Goal: Task Accomplishment & Management: Use online tool/utility

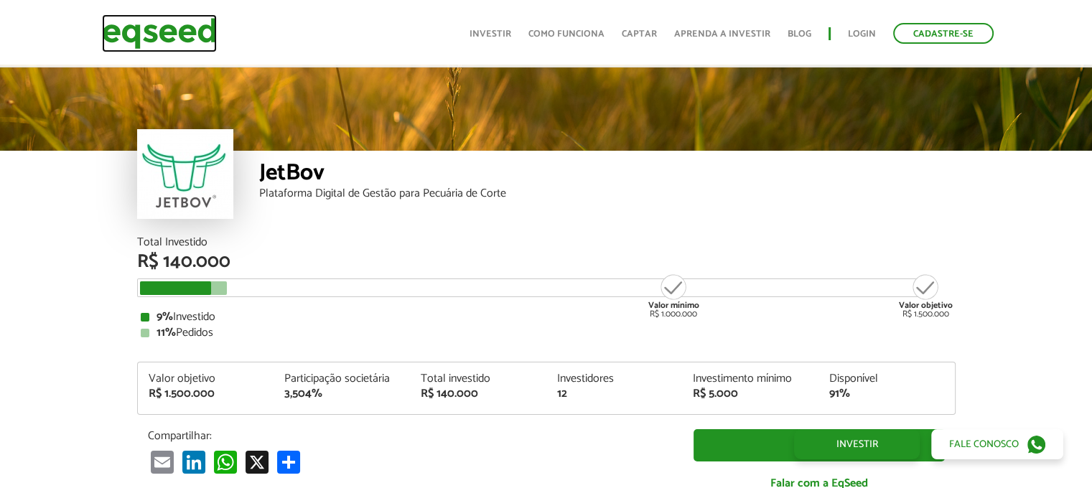
scroll to position [1726, 0]
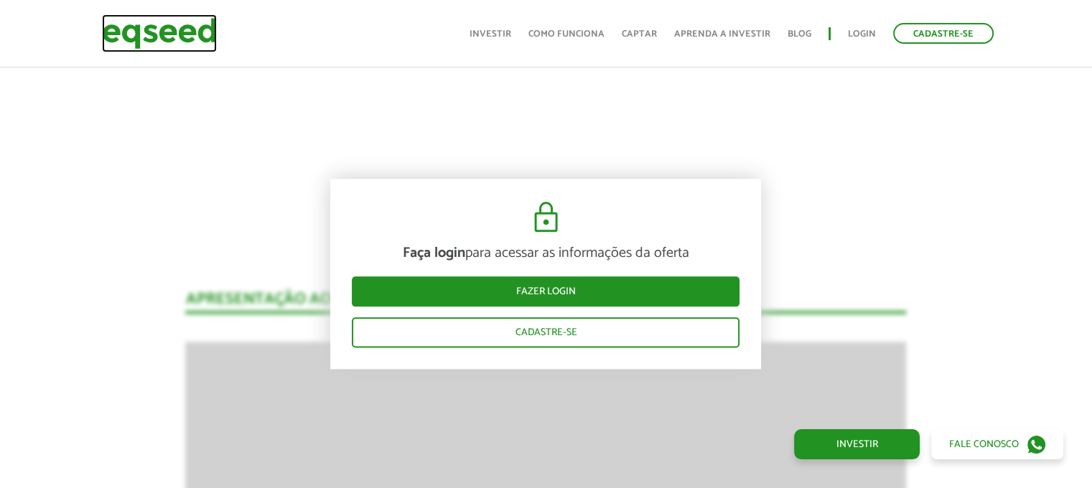
click at [144, 31] on img at bounding box center [159, 33] width 115 height 38
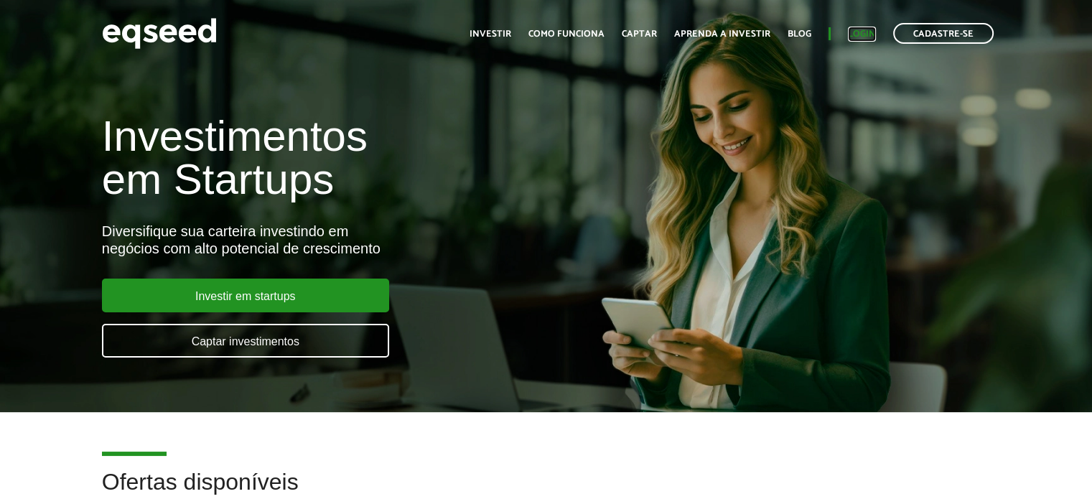
click at [864, 32] on link "Login" at bounding box center [862, 33] width 28 height 9
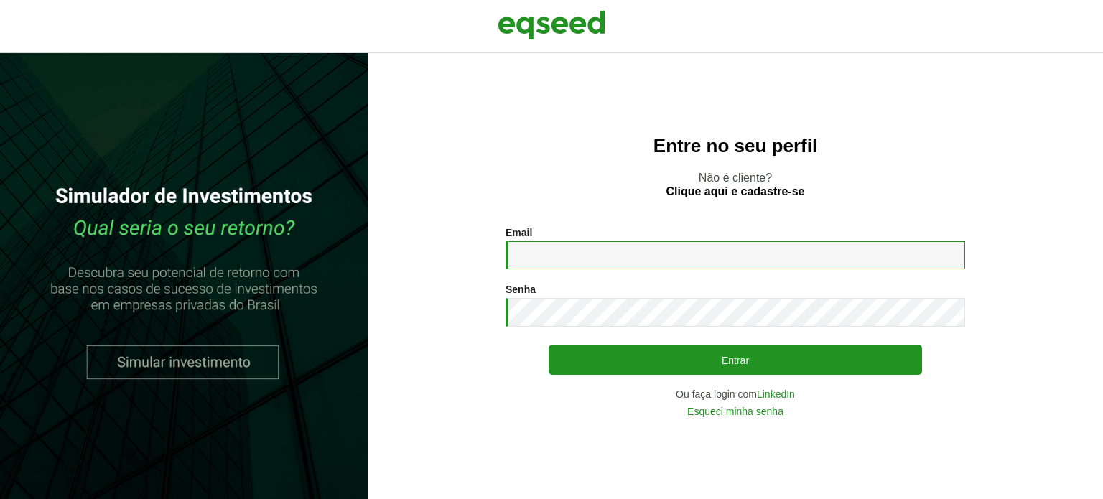
click at [587, 258] on input "Email *" at bounding box center [736, 255] width 460 height 28
click at [584, 253] on input "Email *" at bounding box center [736, 255] width 460 height 28
type input "**********"
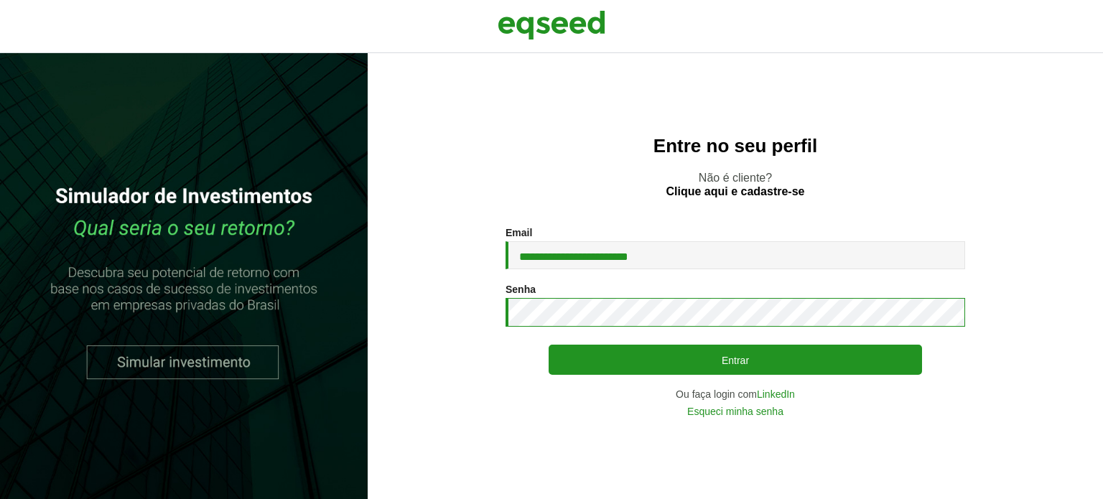
click at [549, 345] on button "Entrar" at bounding box center [735, 360] width 373 height 30
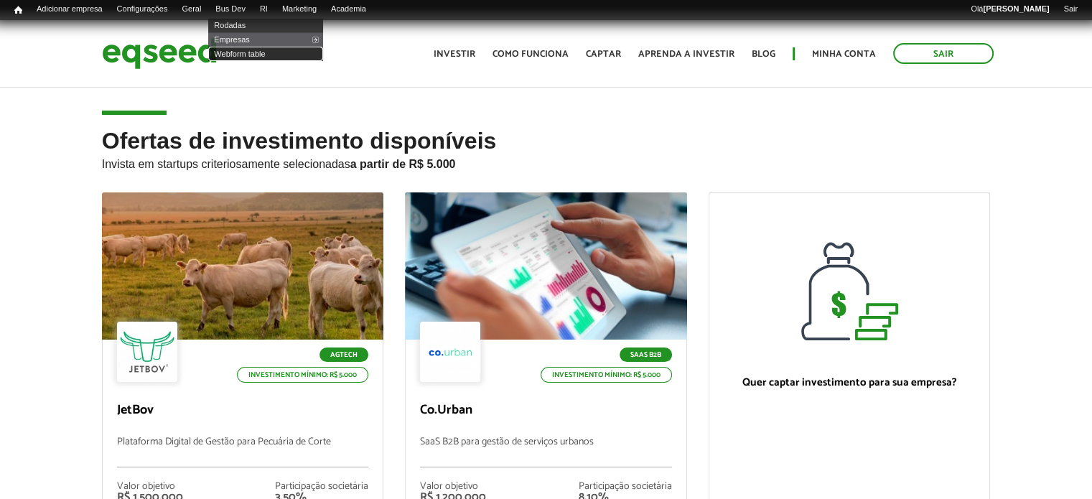
click at [256, 54] on link "Webform table" at bounding box center [265, 54] width 115 height 14
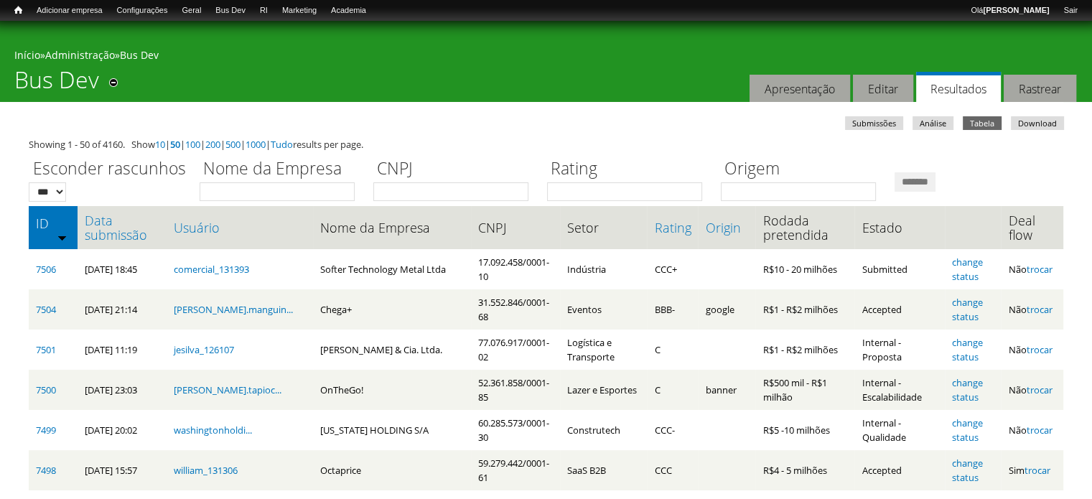
click at [468, 98] on div "Você está aqui Início » Administração » Bus Dev Bus Dev Remover dos atalhos Aba…" at bounding box center [546, 61] width 1092 height 81
click at [540, 45] on div "Você está aqui Início » Administração » Bus Dev Bus Dev Remover dos atalhos Aba…" at bounding box center [546, 61] width 1092 height 81
